Goal: Information Seeking & Learning: Find specific page/section

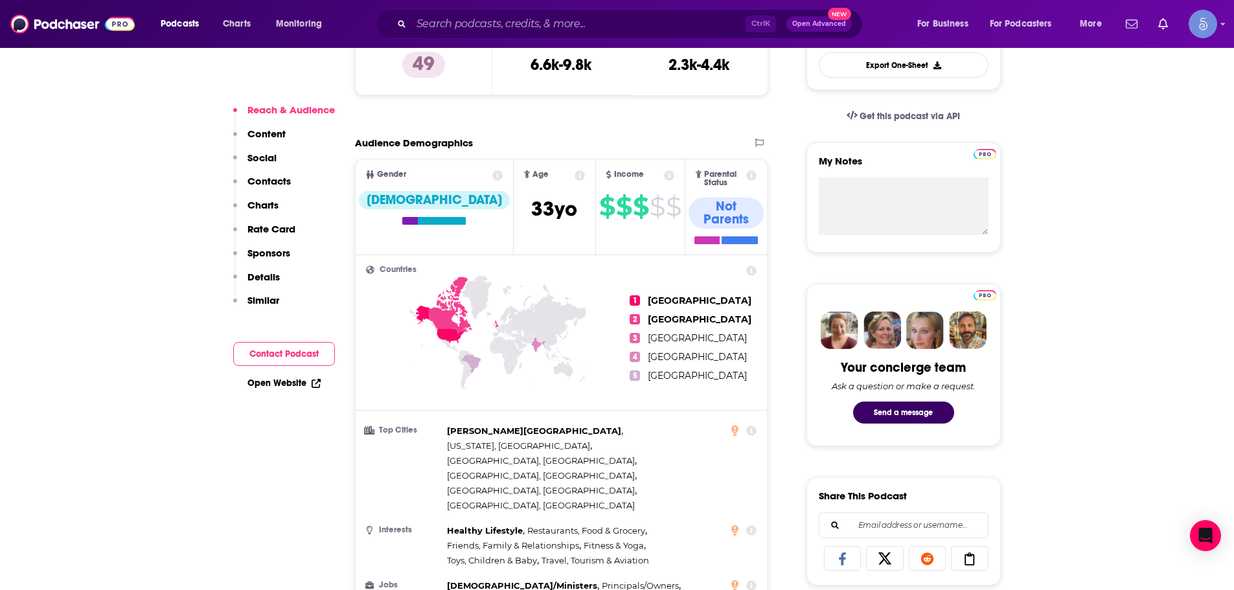
scroll to position [389, 0]
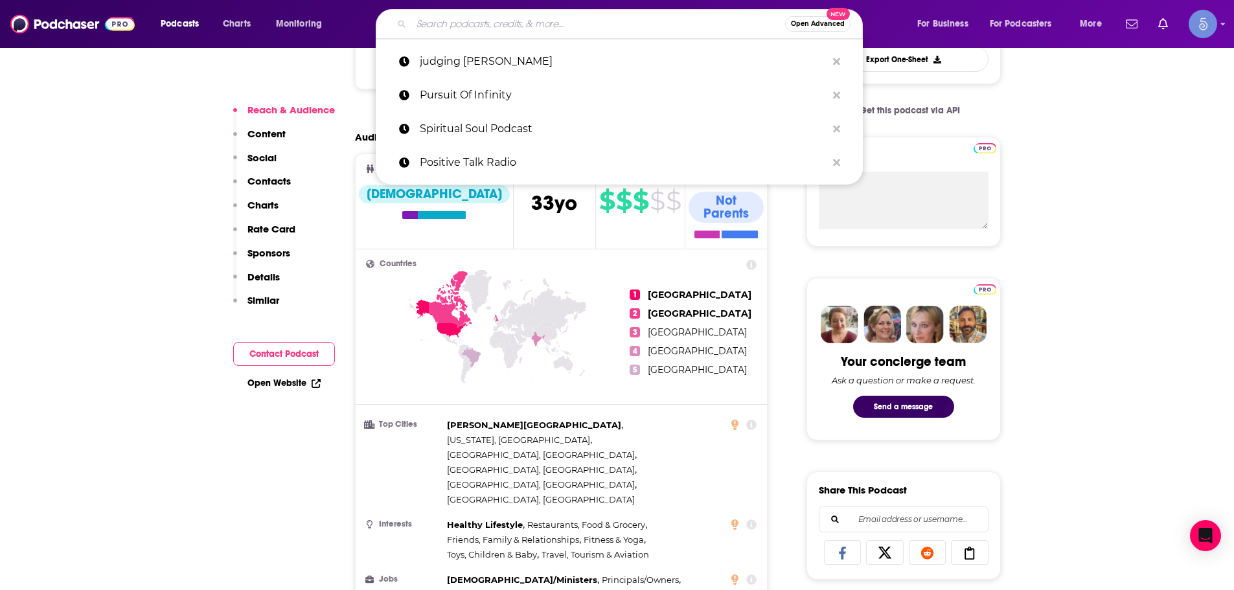
click at [500, 32] on input "Search podcasts, credits, & more..." at bounding box center [598, 24] width 374 height 21
paste input "Healing Through You"
type input "Healing Through You"
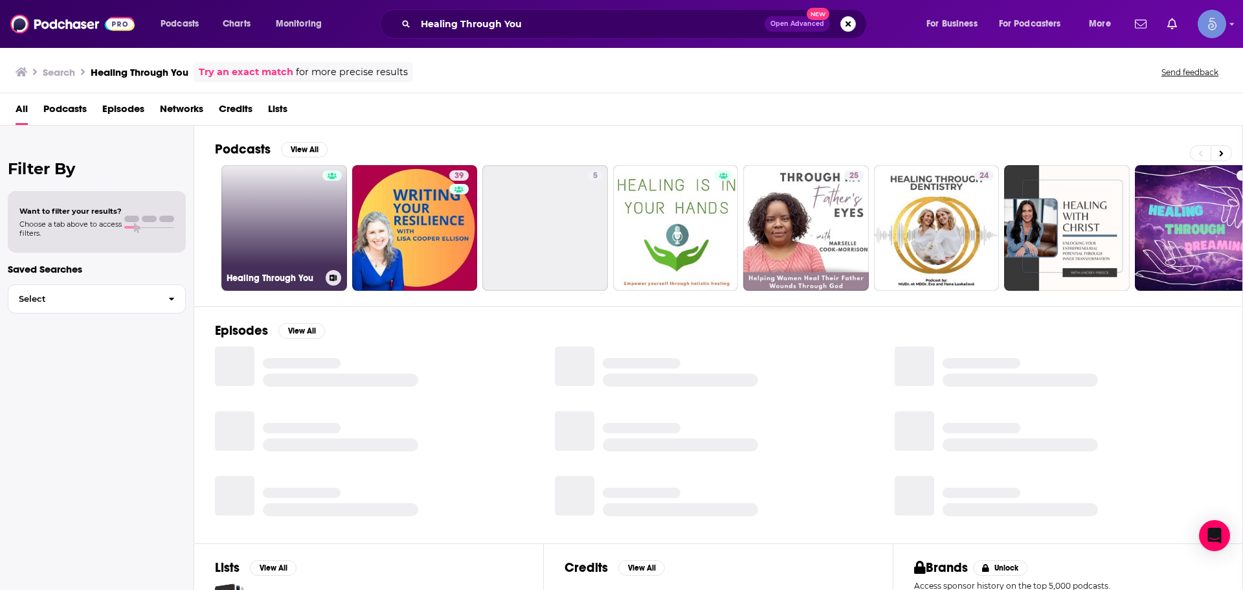
click at [286, 259] on link "Healing Through You" at bounding box center [284, 228] width 126 height 126
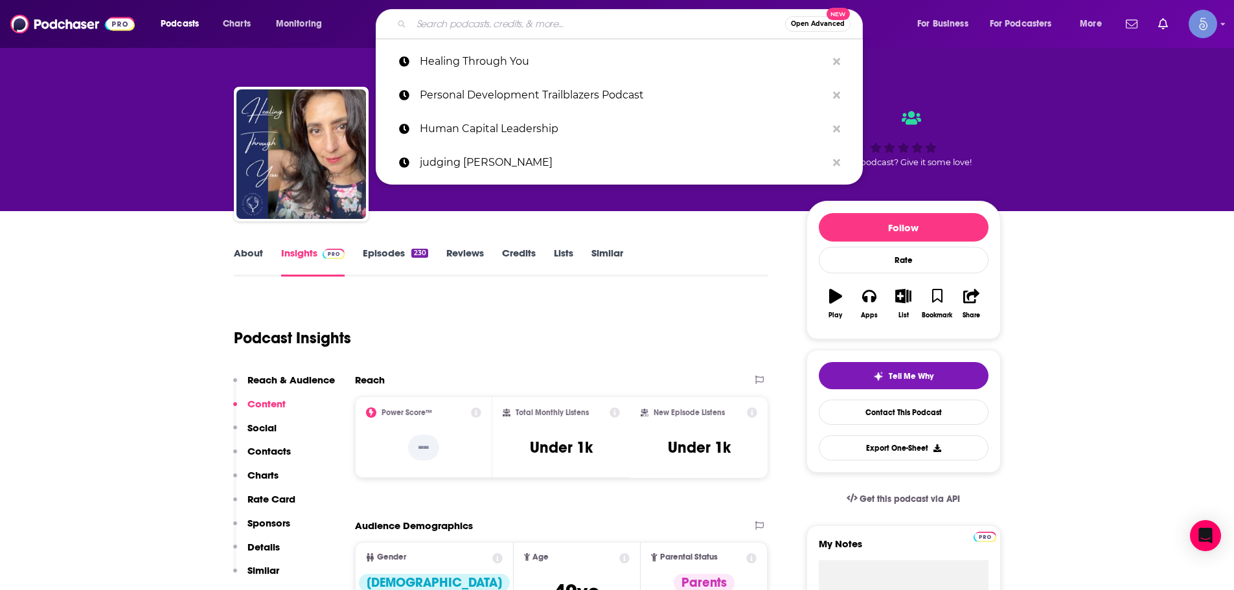
click at [510, 30] on input "Search podcasts, credits, & more..." at bounding box center [598, 24] width 374 height 21
paste input "Crystal Zinn Podcast"
type input "Crystal Zinn Podcast"
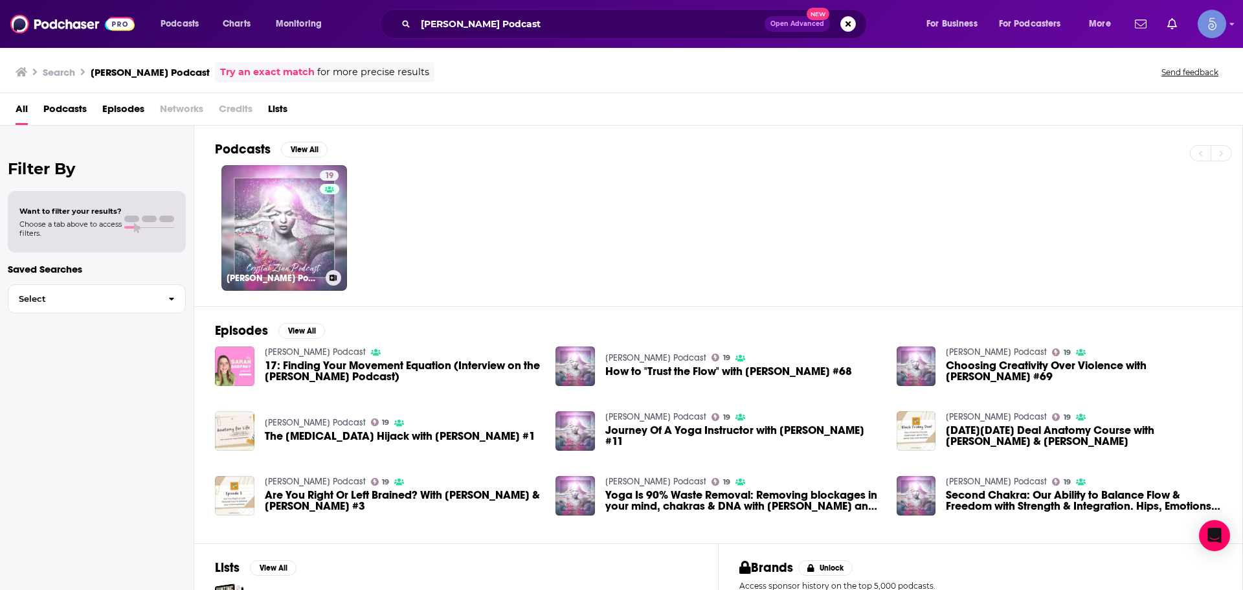
click at [294, 203] on link "19 Crystal Zinn Podcast" at bounding box center [284, 228] width 126 height 126
